Goal: Information Seeking & Learning: Understand process/instructions

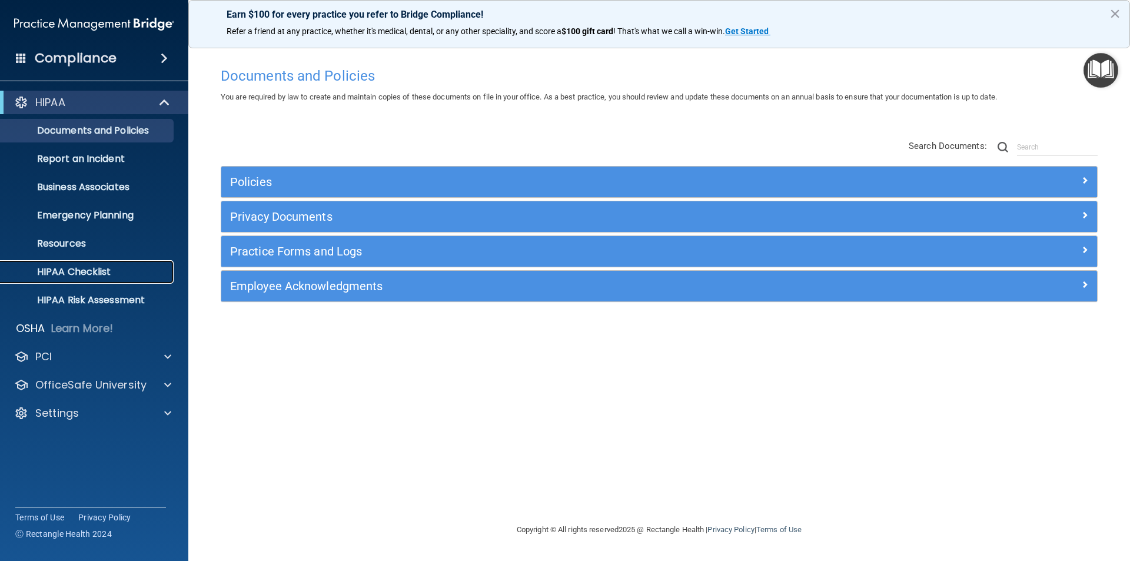
click at [76, 271] on p "HIPAA Checklist" at bounding box center [88, 272] width 161 height 12
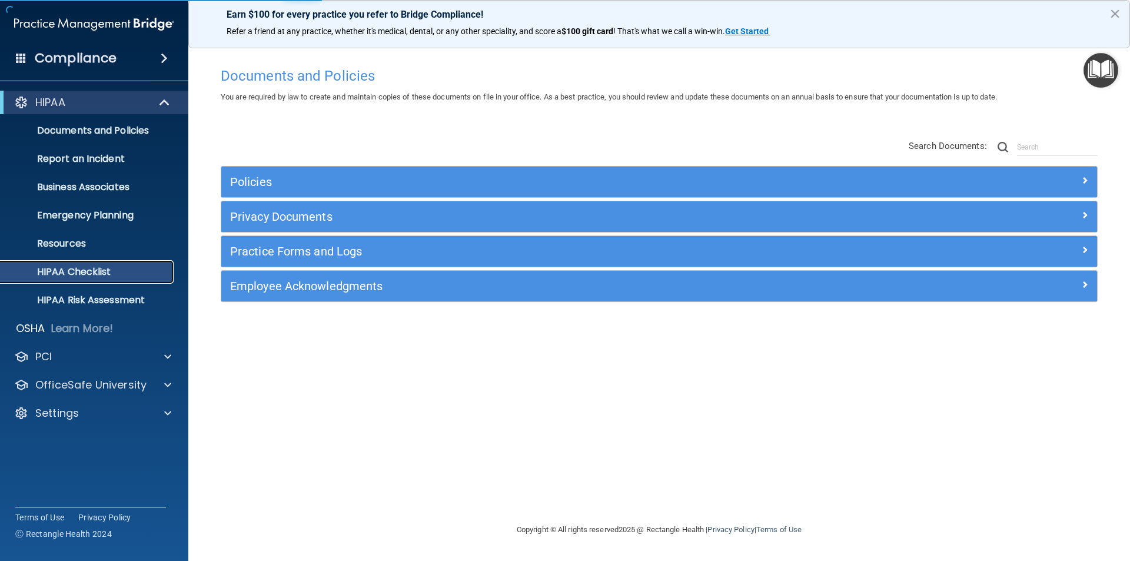
click at [76, 271] on p "HIPAA Checklist" at bounding box center [88, 272] width 161 height 12
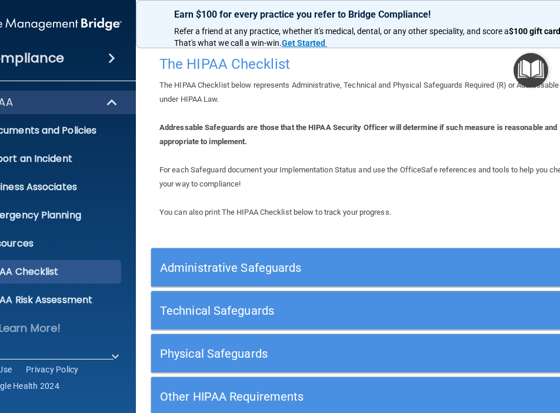
click at [54, 61] on h4 "Compliance" at bounding box center [23, 58] width 82 height 16
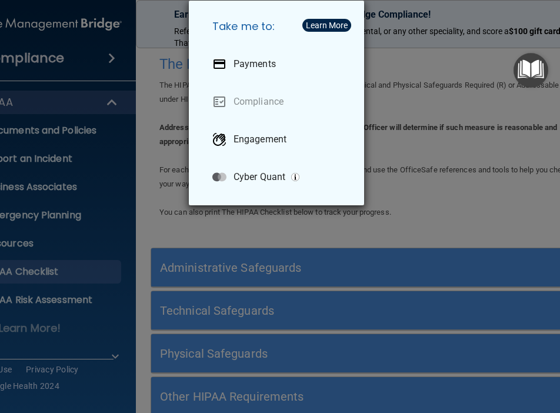
click at [454, 24] on div "Take me to: Payments Compliance Engagement Cyber Quant" at bounding box center [280, 206] width 560 height 413
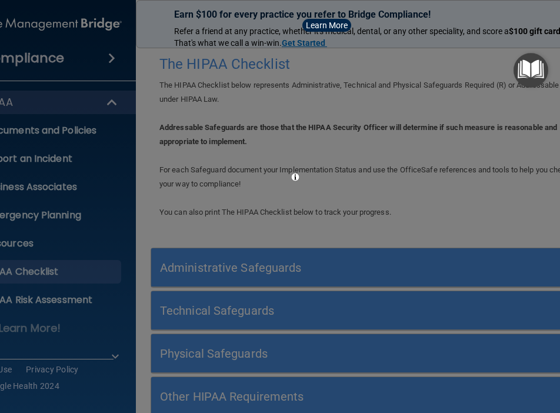
click at [454, 24] on div "Take me to: Payments Compliance Engagement Cyber Quant" at bounding box center [280, 206] width 560 height 413
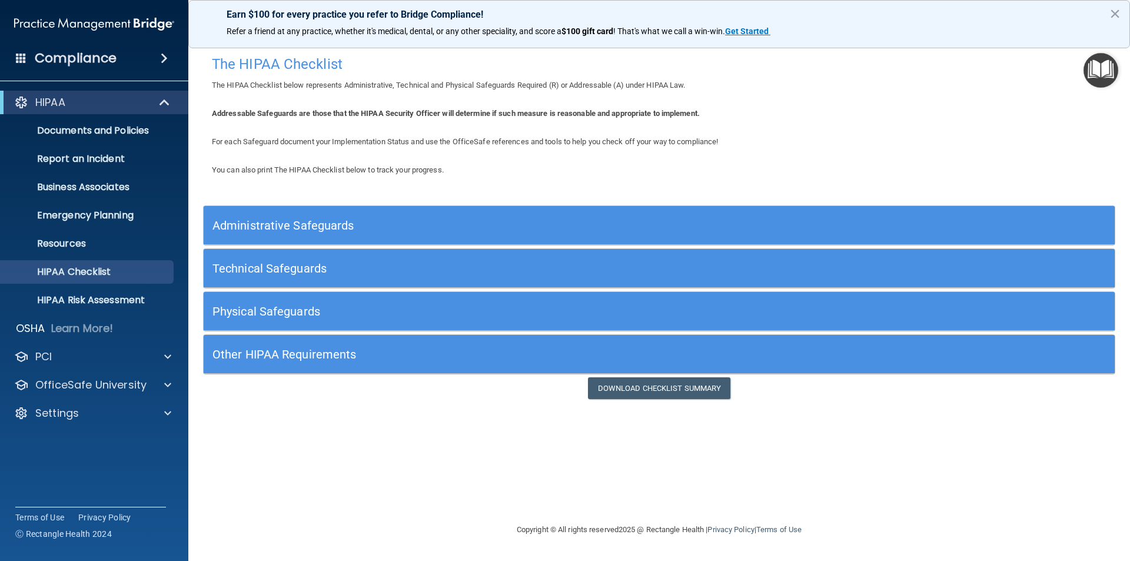
click at [132, 20] on img at bounding box center [94, 24] width 160 height 24
click at [134, 25] on img at bounding box center [94, 24] width 160 height 24
click at [1116, 18] on button "×" at bounding box center [1115, 13] width 11 height 19
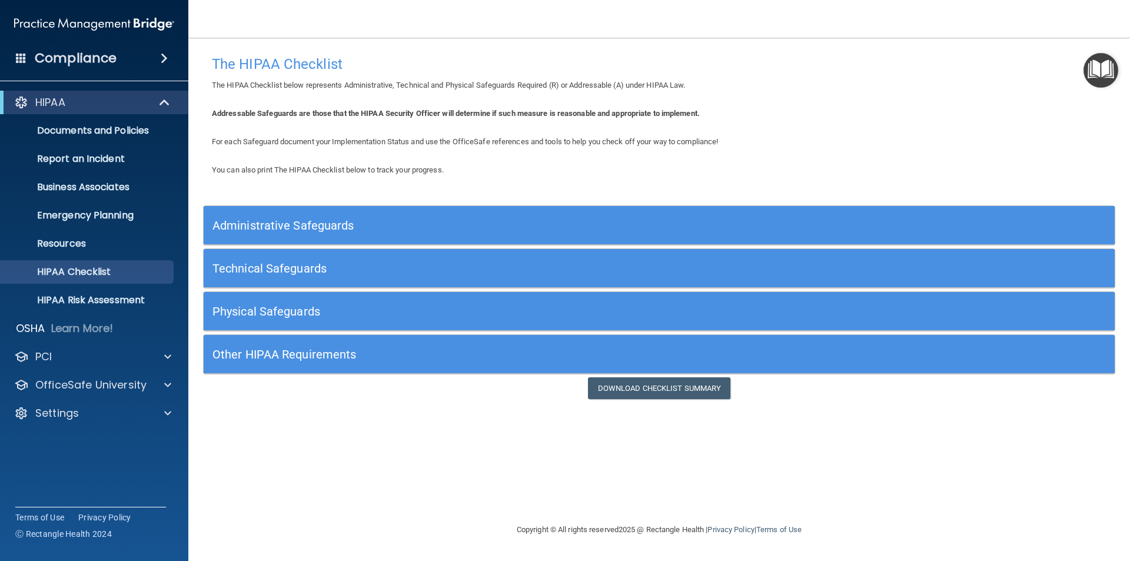
click at [145, 19] on img at bounding box center [94, 24] width 160 height 24
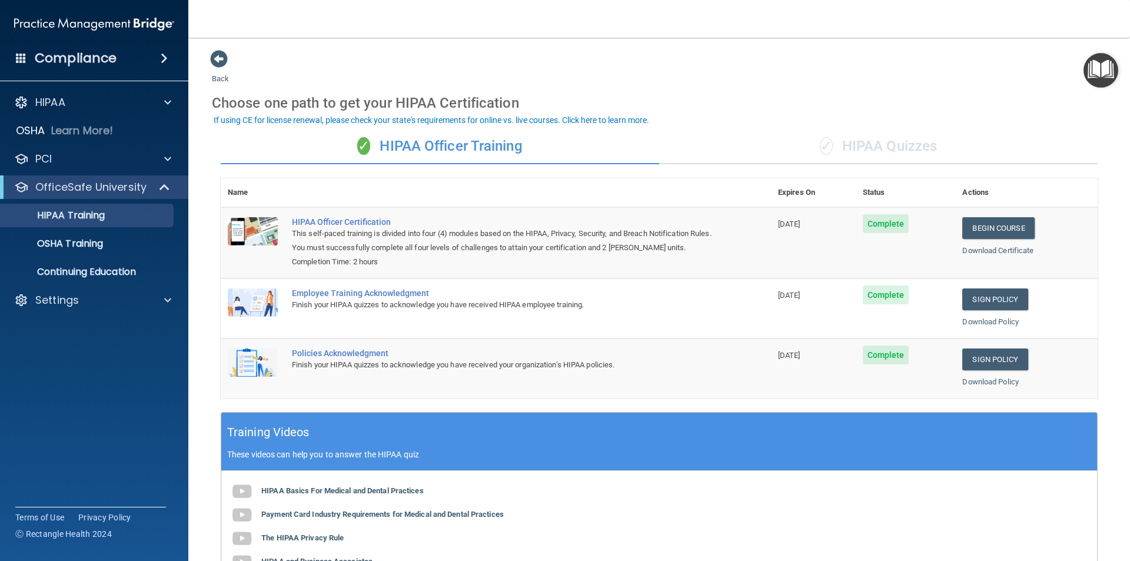
click at [140, 34] on img at bounding box center [94, 24] width 160 height 24
click at [138, 26] on img at bounding box center [94, 24] width 160 height 24
click at [106, 59] on h4 "Compliance" at bounding box center [76, 58] width 82 height 16
click at [106, 59] on div "Take me to: Payments Compliance Engagement Cyber Quant" at bounding box center [565, 280] width 1130 height 561
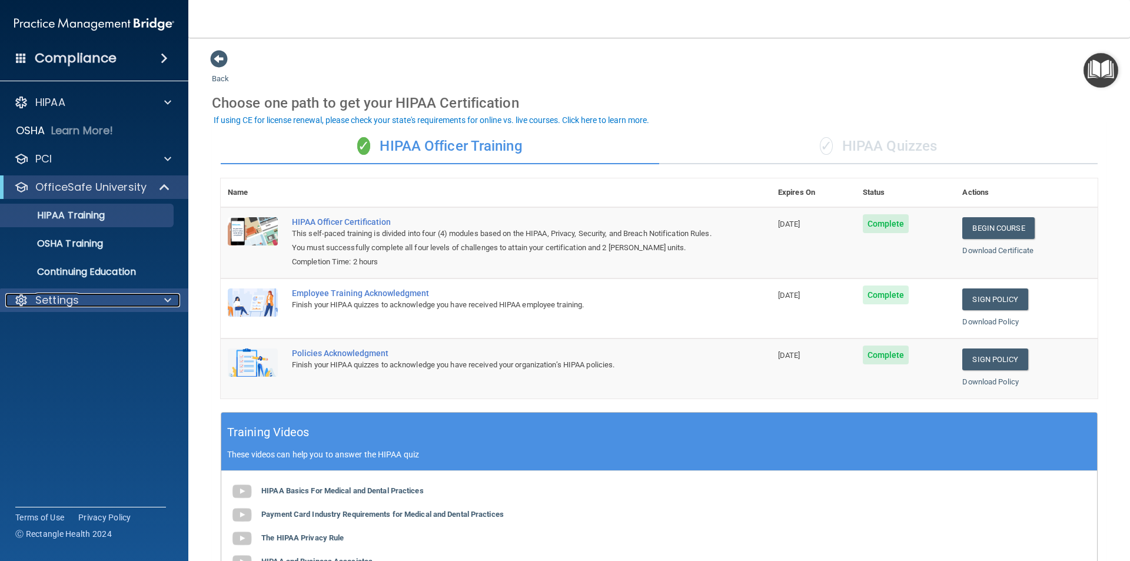
click at [175, 301] on div at bounding box center [165, 300] width 29 height 14
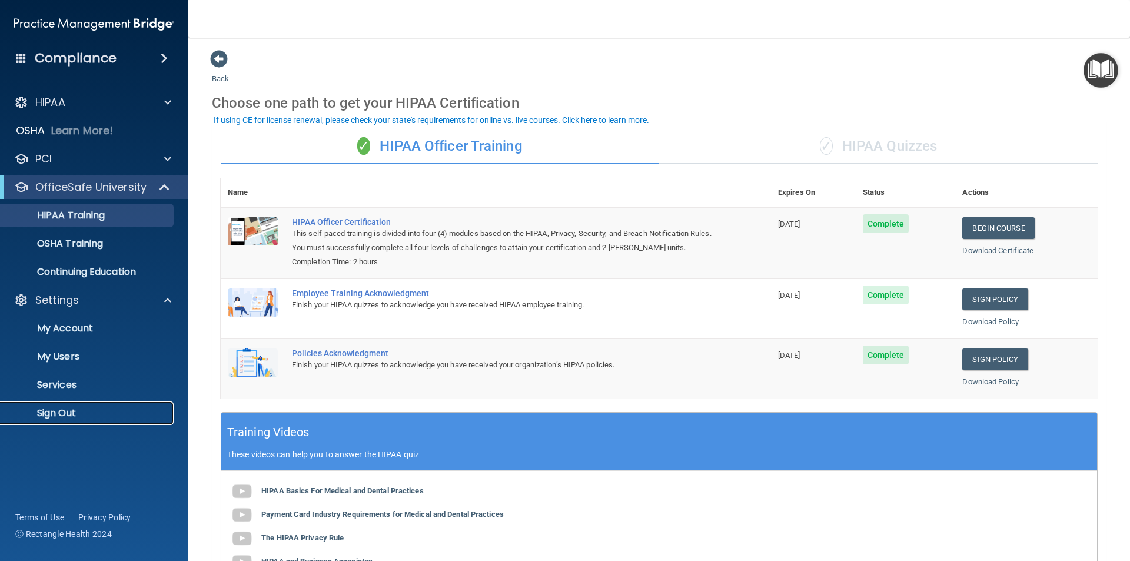
click at [49, 416] on p "Sign Out" at bounding box center [88, 413] width 161 height 12
